Goal: Transaction & Acquisition: Download file/media

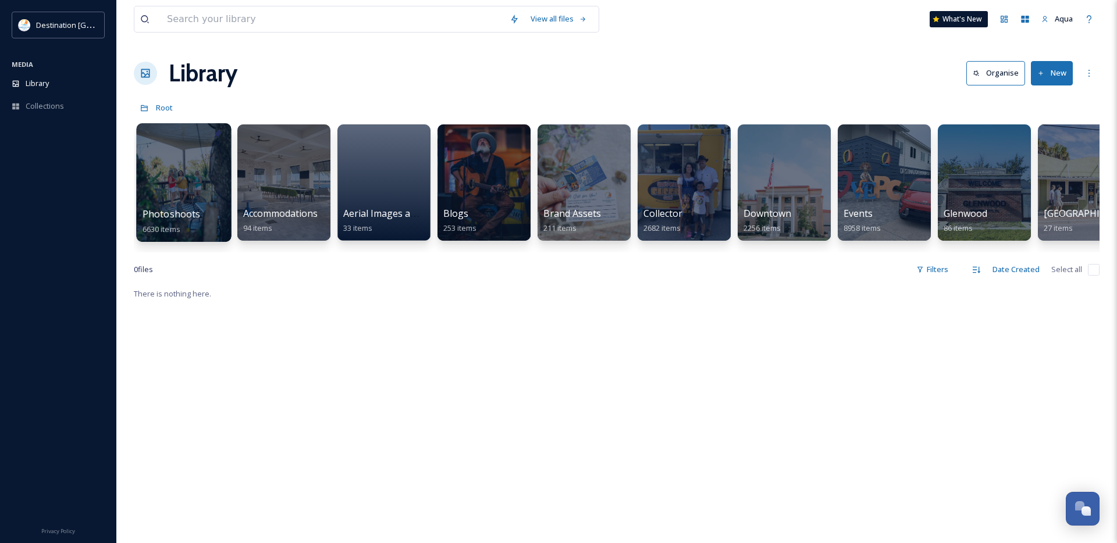
click at [184, 191] on div at bounding box center [183, 182] width 95 height 119
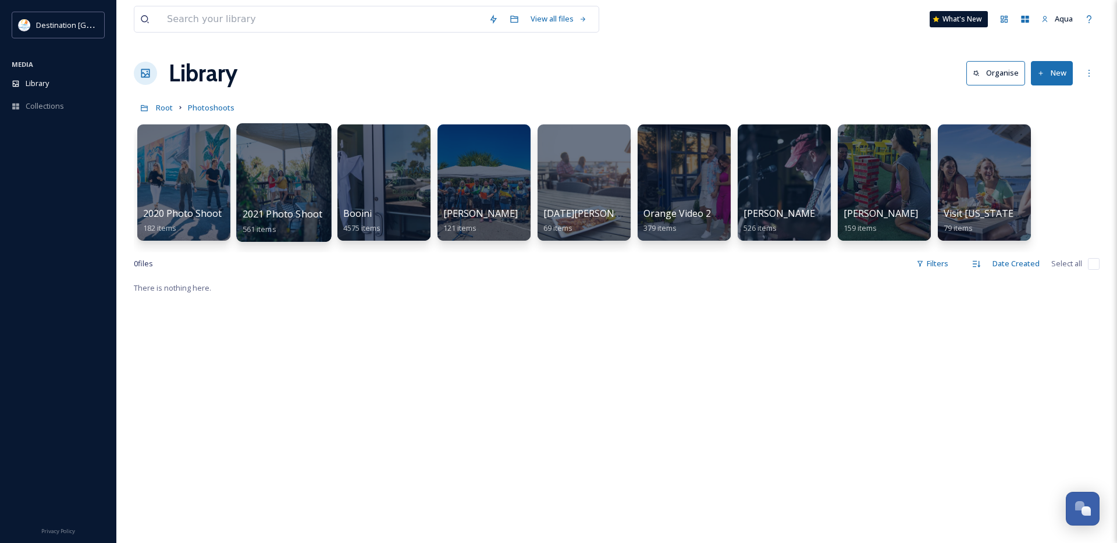
click at [280, 192] on div at bounding box center [283, 182] width 95 height 119
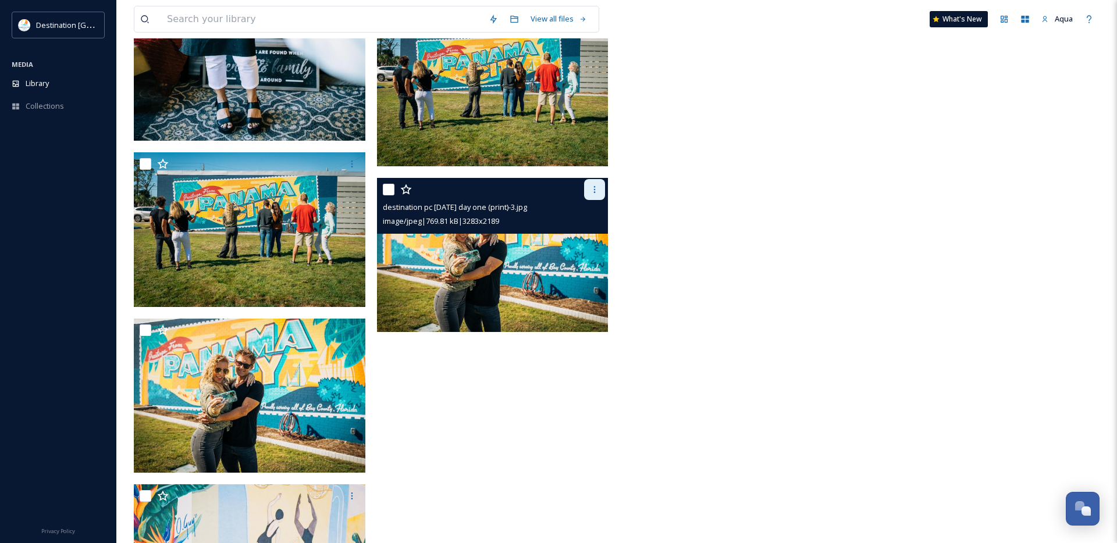
scroll to position [36938, 0]
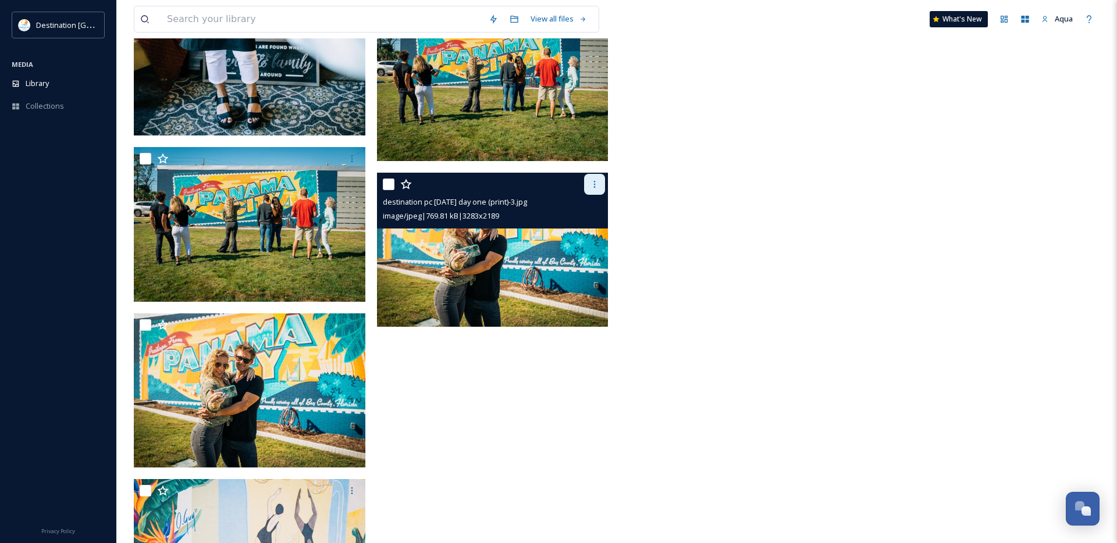
click at [600, 184] on div at bounding box center [594, 184] width 21 height 21
click at [580, 233] on span "Download" at bounding box center [580, 232] width 35 height 11
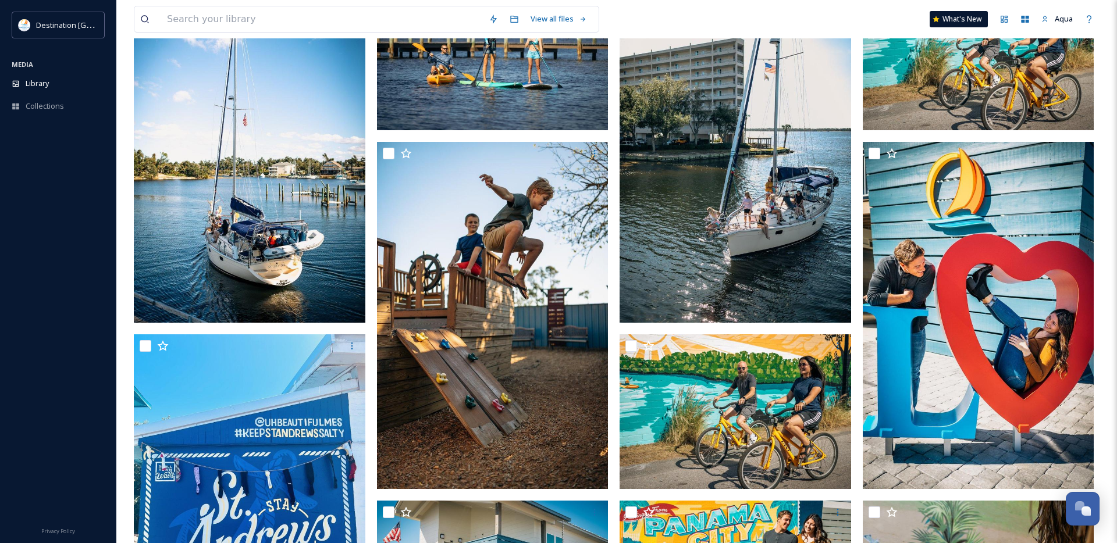
scroll to position [0, 0]
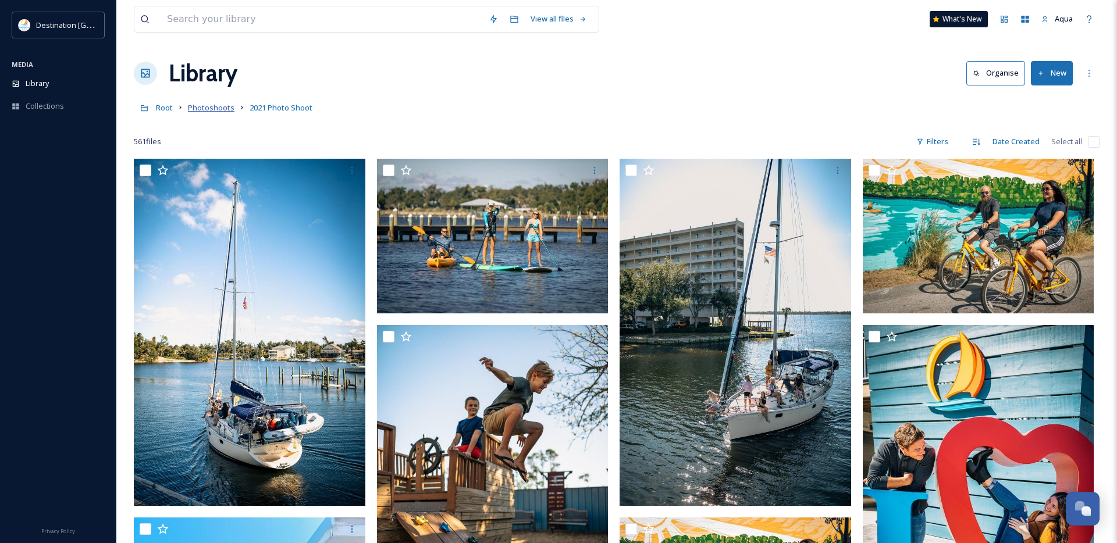
click at [218, 106] on span "Photoshoots" at bounding box center [211, 107] width 47 height 10
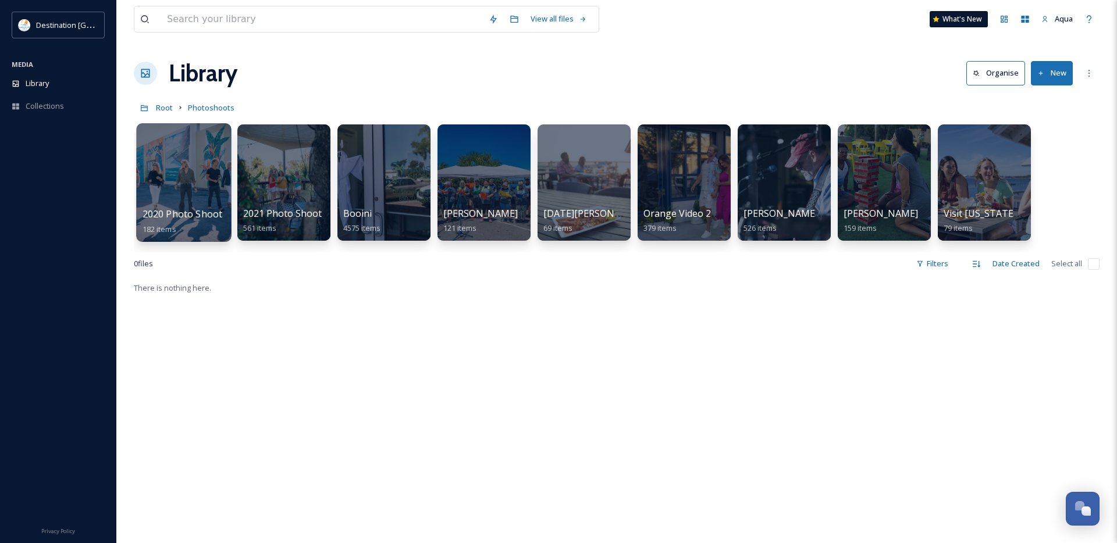
click at [188, 173] on div at bounding box center [183, 182] width 95 height 119
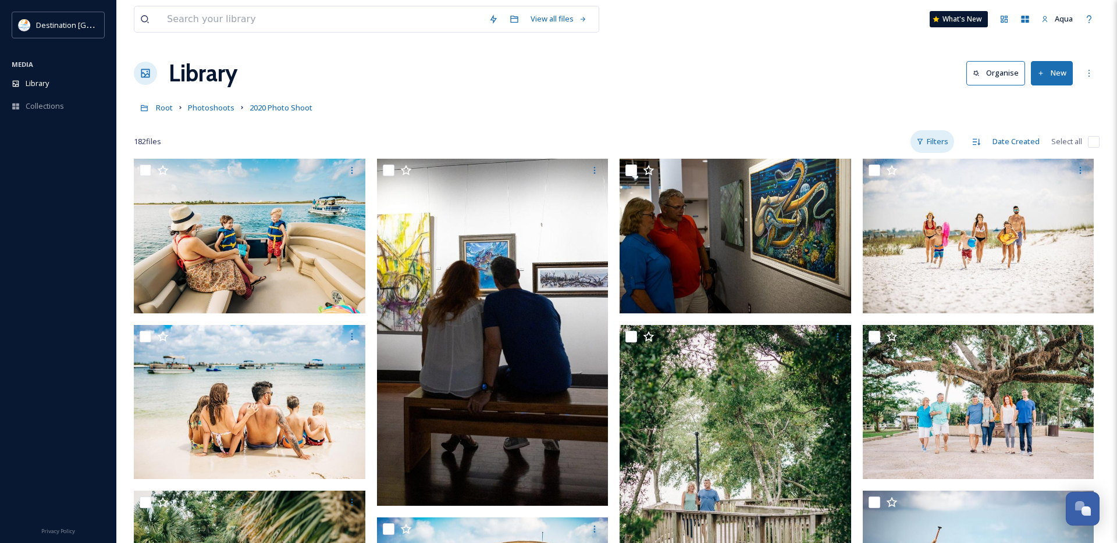
click at [949, 144] on div "Filters" at bounding box center [932, 141] width 44 height 23
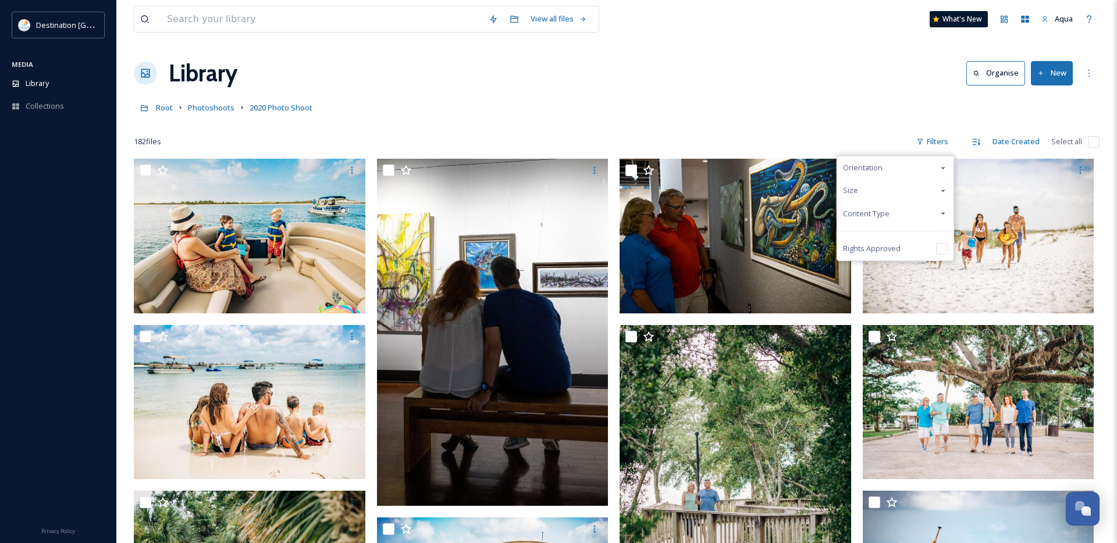
click at [869, 209] on span "Content Type" at bounding box center [866, 213] width 47 height 11
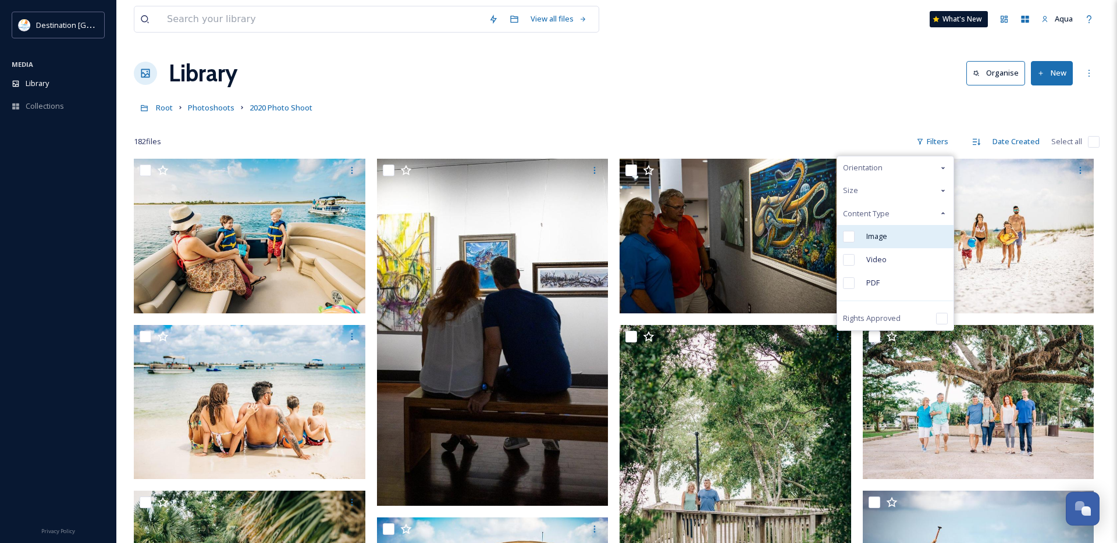
click at [861, 230] on div "Image" at bounding box center [895, 236] width 116 height 23
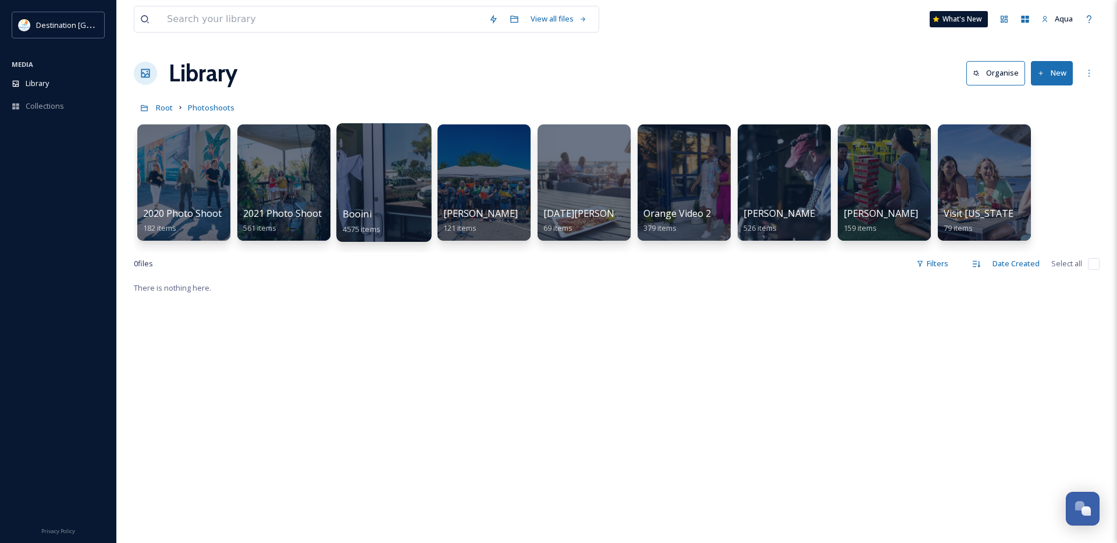
click at [396, 177] on div at bounding box center [383, 182] width 95 height 119
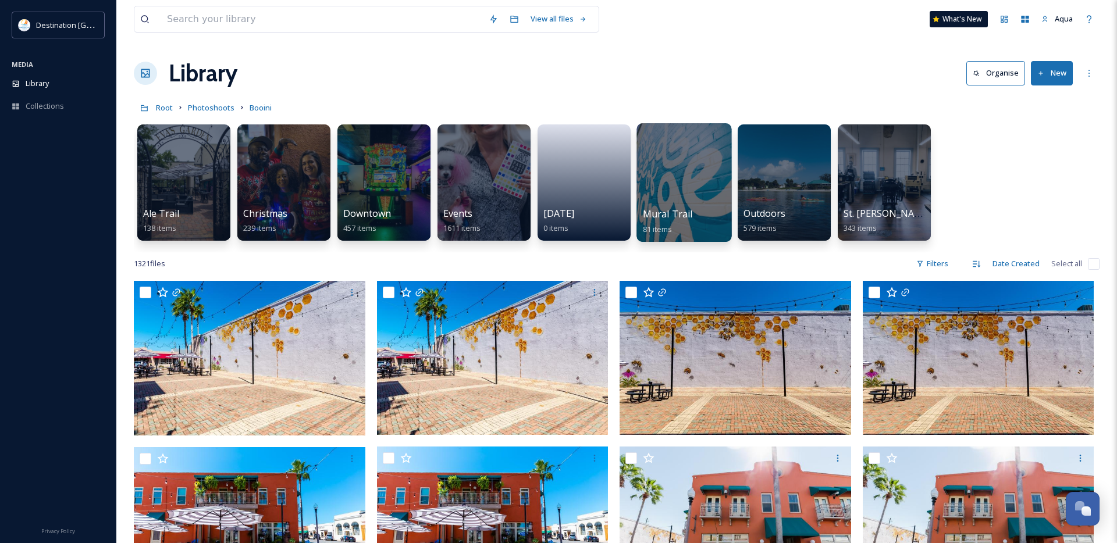
click at [717, 169] on div at bounding box center [683, 182] width 95 height 119
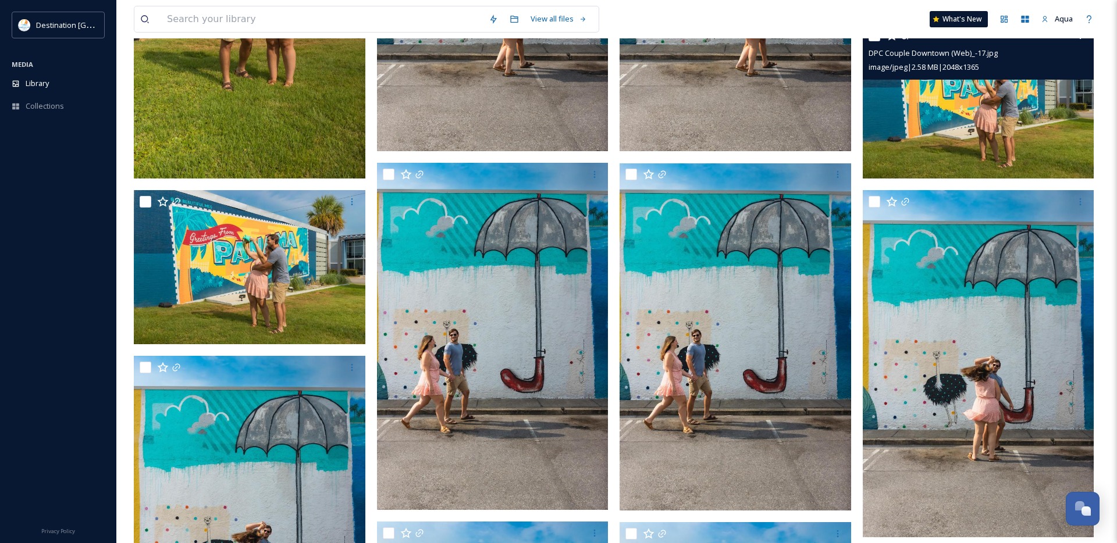
scroll to position [2430, 0]
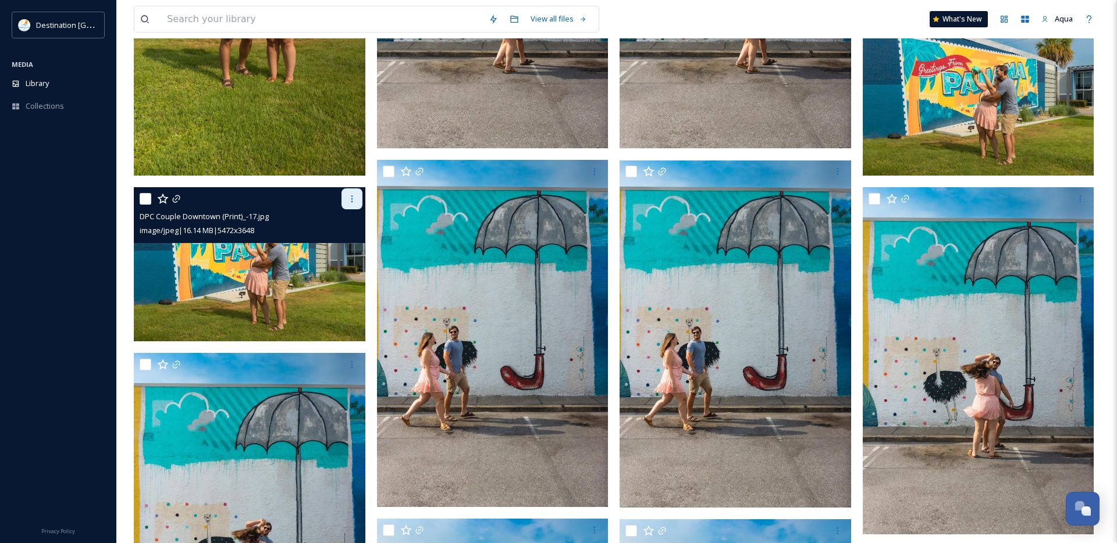
click at [358, 200] on div at bounding box center [351, 198] width 21 height 21
click at [347, 249] on span "Download" at bounding box center [337, 246] width 35 height 11
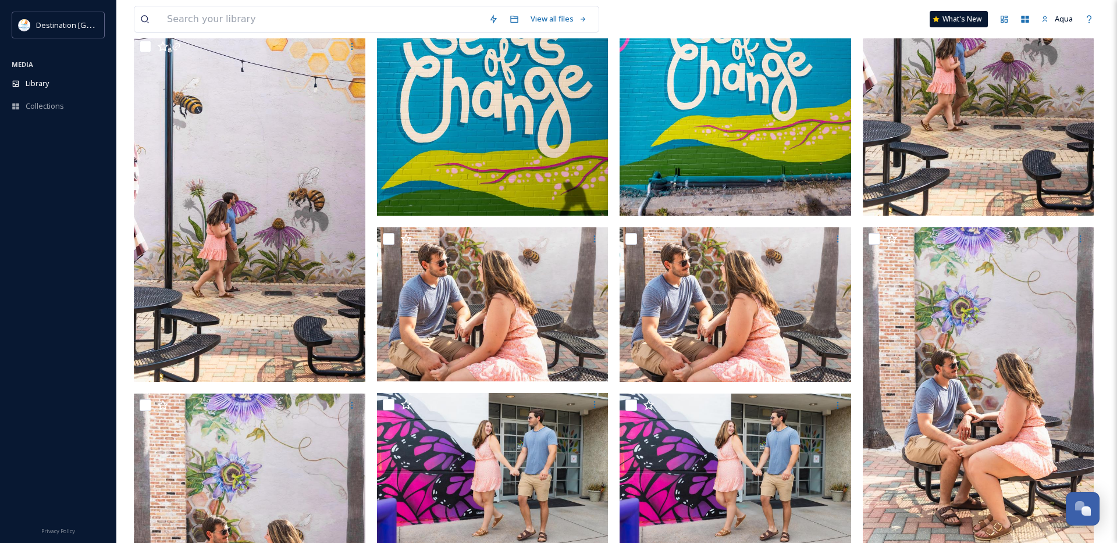
scroll to position [0, 0]
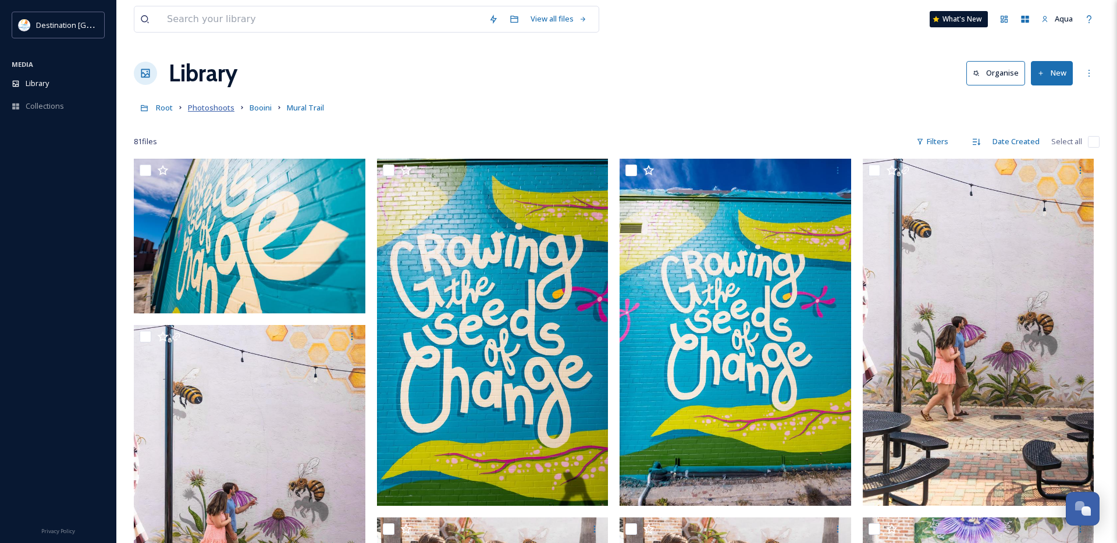
click at [215, 109] on span "Photoshoots" at bounding box center [211, 107] width 47 height 10
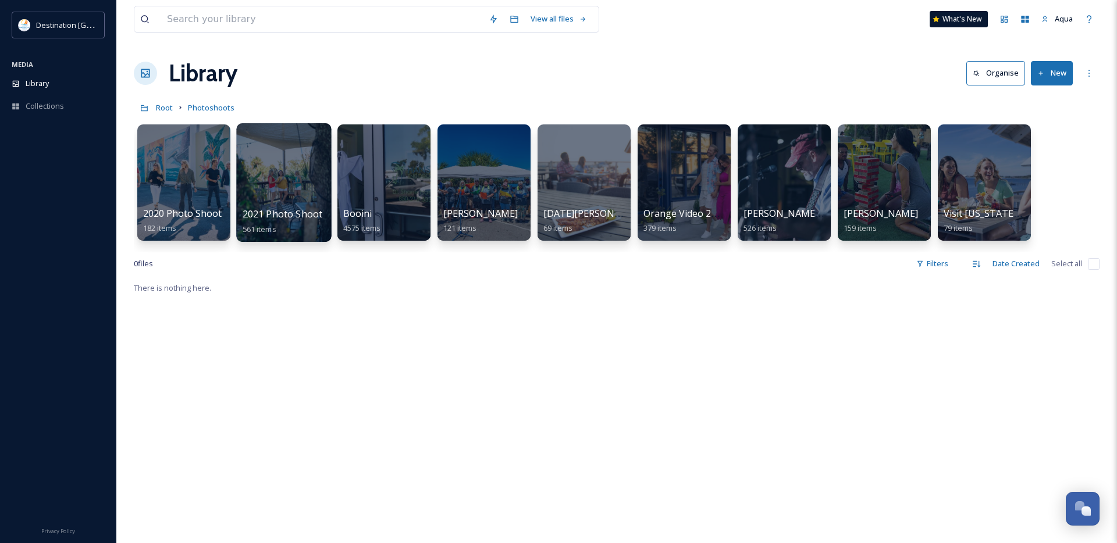
click at [274, 181] on div at bounding box center [283, 182] width 95 height 119
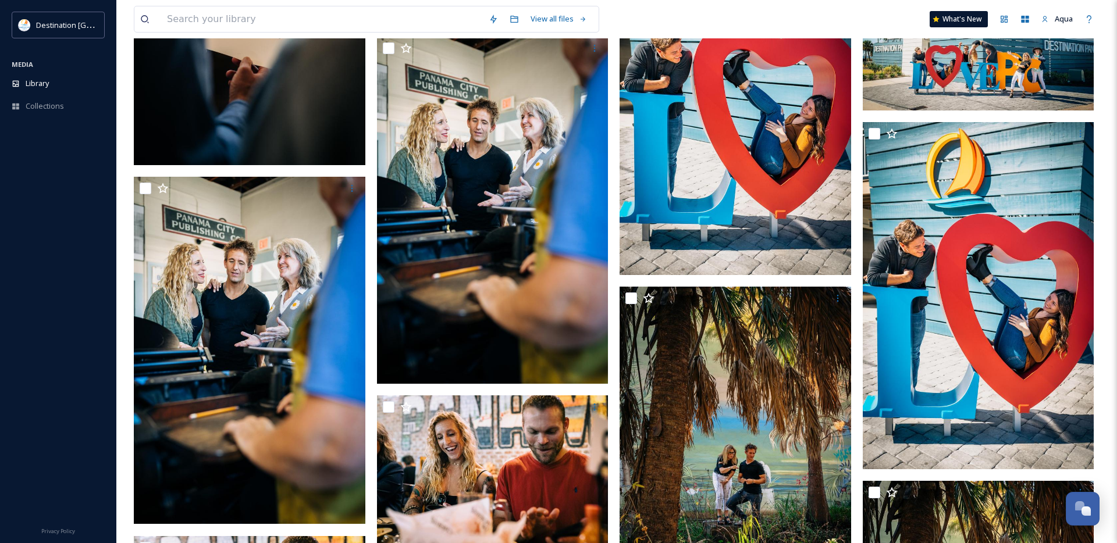
scroll to position [30338, 0]
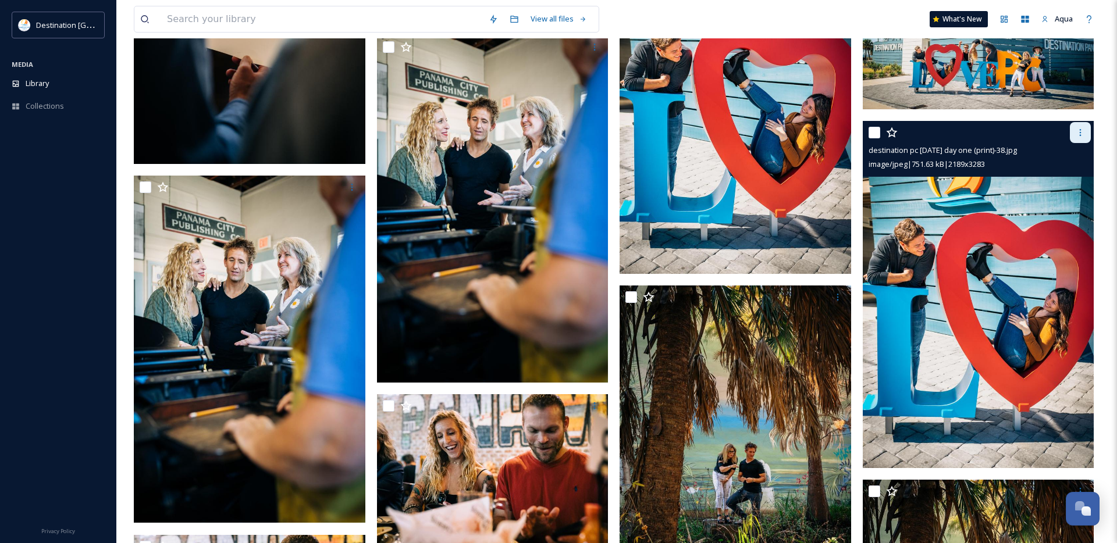
click at [1082, 133] on icon at bounding box center [1079, 132] width 9 height 9
click at [1067, 182] on span "Download" at bounding box center [1065, 180] width 35 height 11
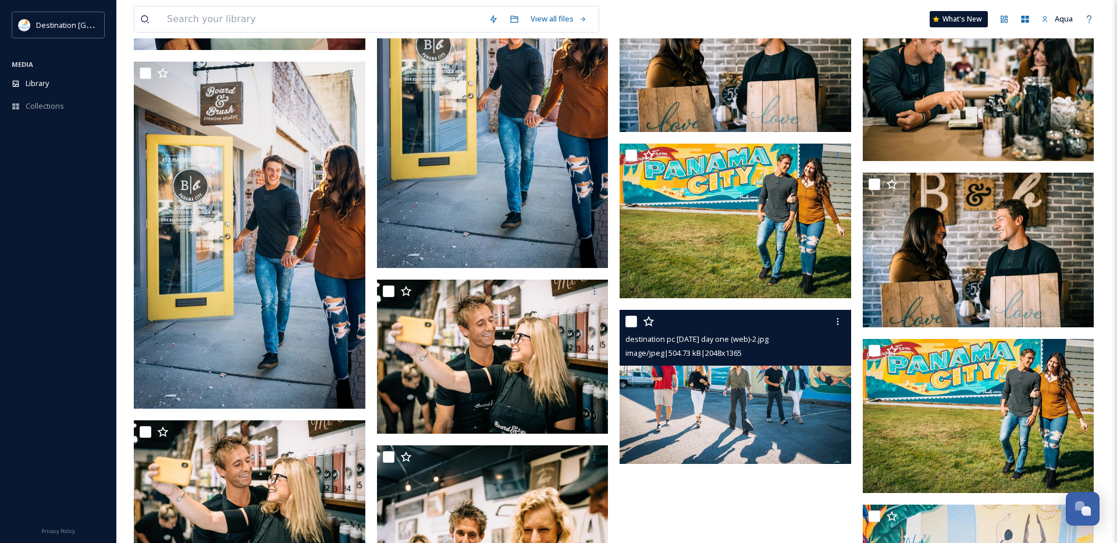
scroll to position [35043, 0]
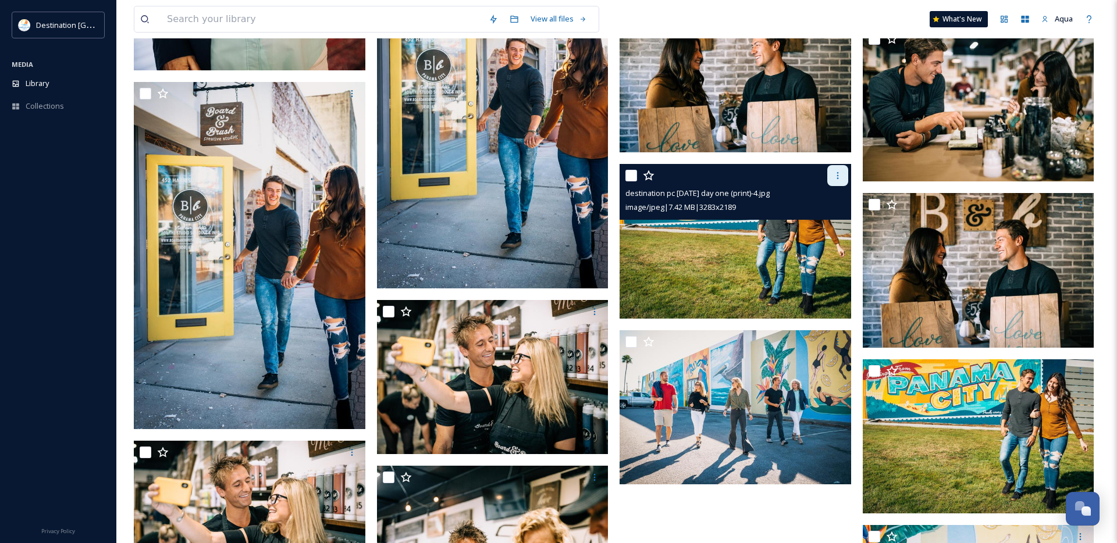
click at [840, 171] on icon at bounding box center [837, 175] width 9 height 9
click at [833, 228] on span "Download" at bounding box center [823, 224] width 35 height 11
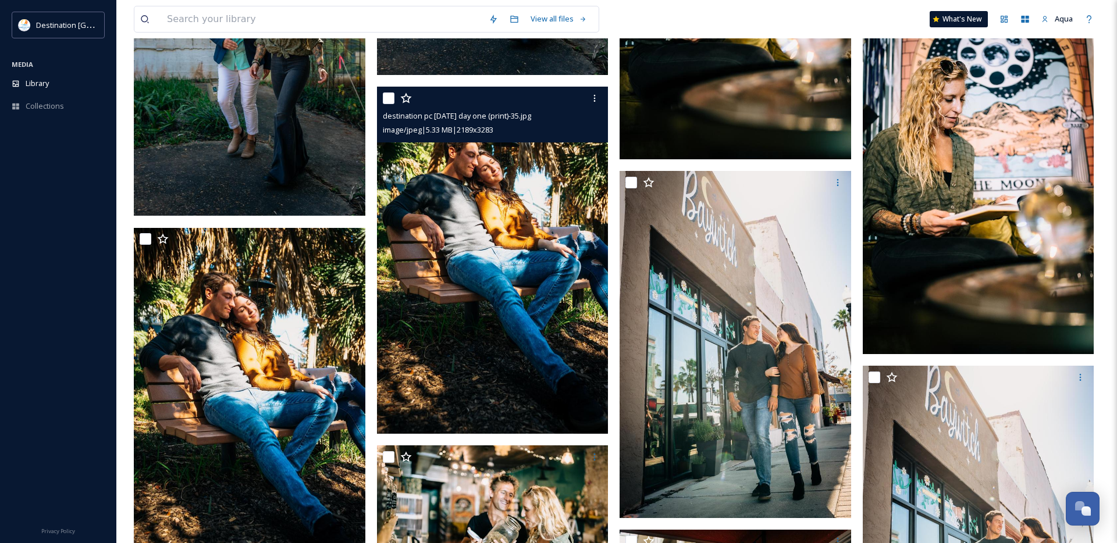
scroll to position [31864, 0]
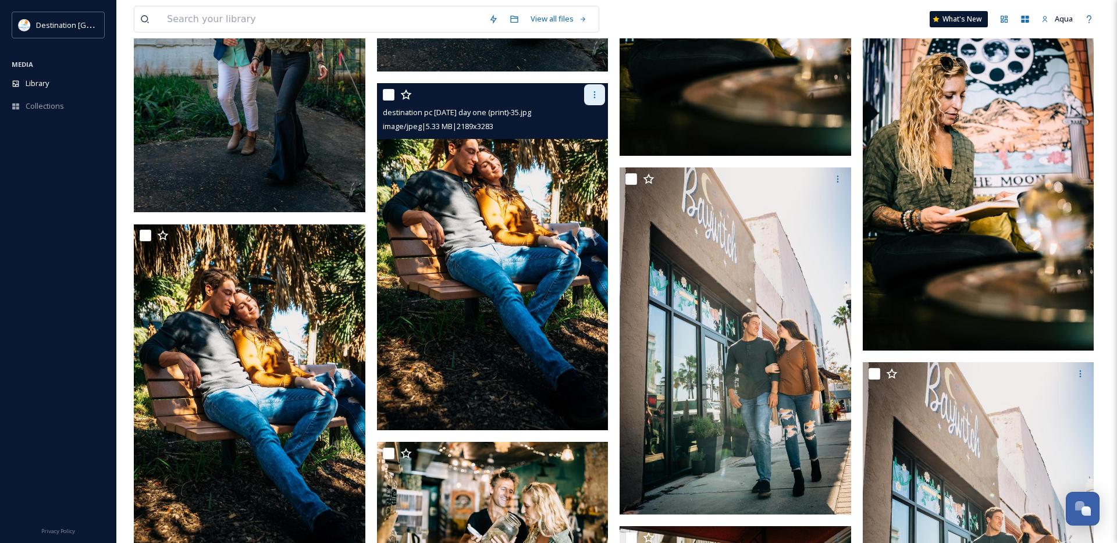
click at [590, 90] on icon at bounding box center [594, 94] width 9 height 9
click at [587, 150] on div "Download" at bounding box center [580, 143] width 47 height 23
